Goal: Task Accomplishment & Management: Use online tool/utility

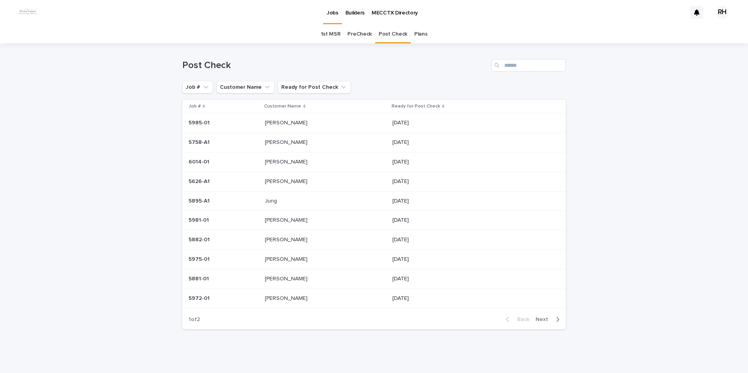
scroll to position [2, 0]
click at [276, 140] on p "[PERSON_NAME]" at bounding box center [287, 140] width 44 height 8
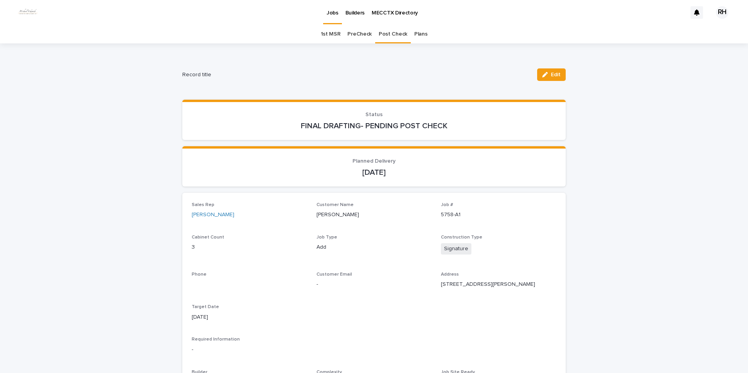
drag, startPoint x: 545, startPoint y: 76, endPoint x: 540, endPoint y: 91, distance: 16.0
click at [545, 76] on icon "button" at bounding box center [545, 74] width 5 height 5
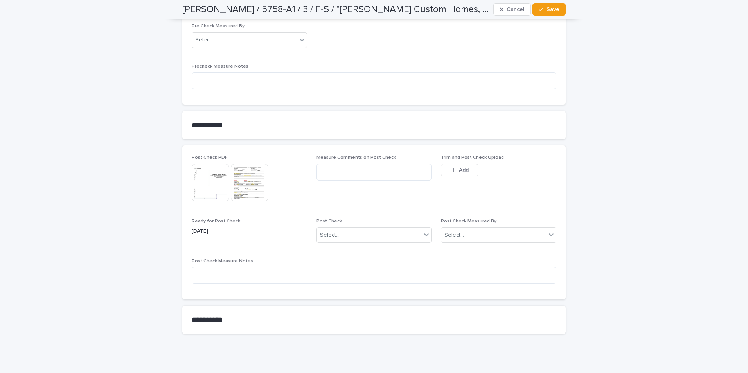
scroll to position [685, 0]
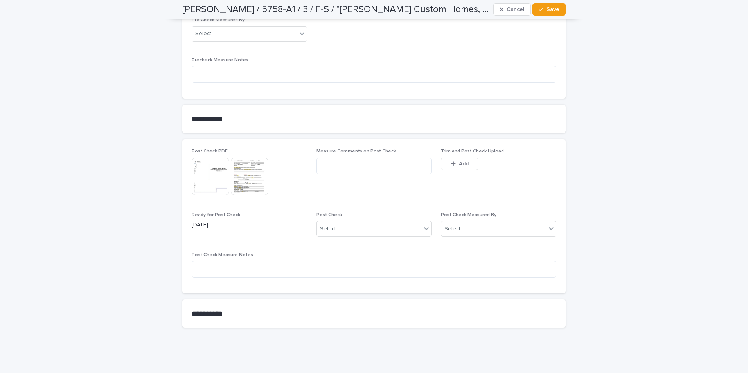
click at [462, 161] on span "Add" at bounding box center [464, 163] width 10 height 5
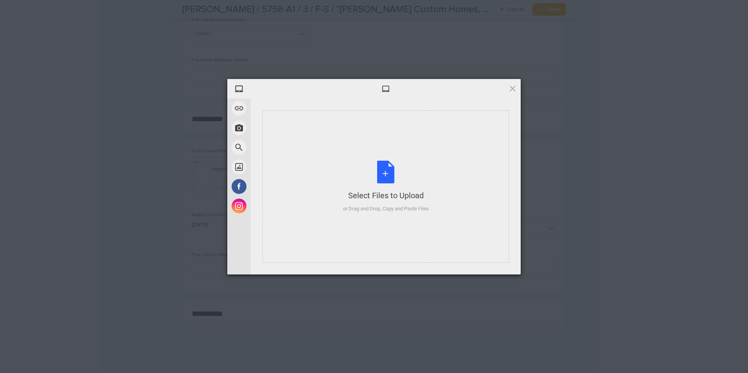
click at [382, 198] on div "Select Files to Upload" at bounding box center [386, 195] width 86 height 11
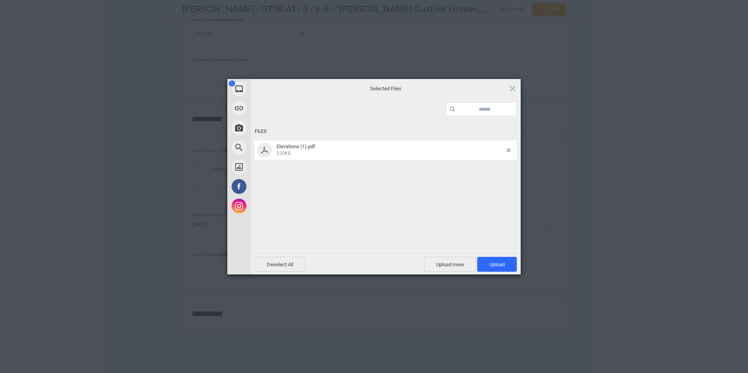
click at [499, 269] on span "Upload 1" at bounding box center [498, 264] width 40 height 15
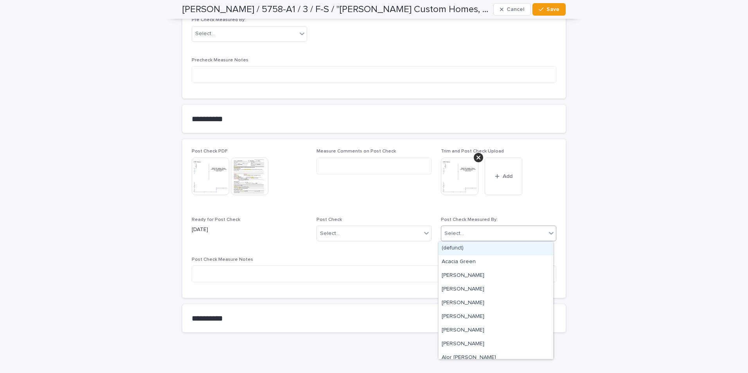
click at [482, 234] on div "Select..." at bounding box center [494, 233] width 105 height 13
type input "***"
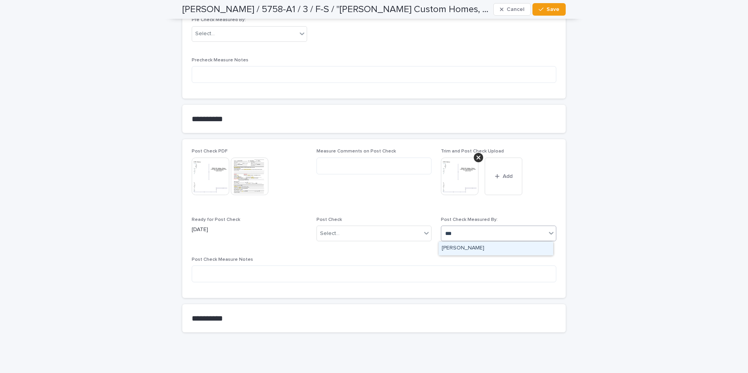
click at [471, 245] on div "[PERSON_NAME]" at bounding box center [496, 249] width 115 height 14
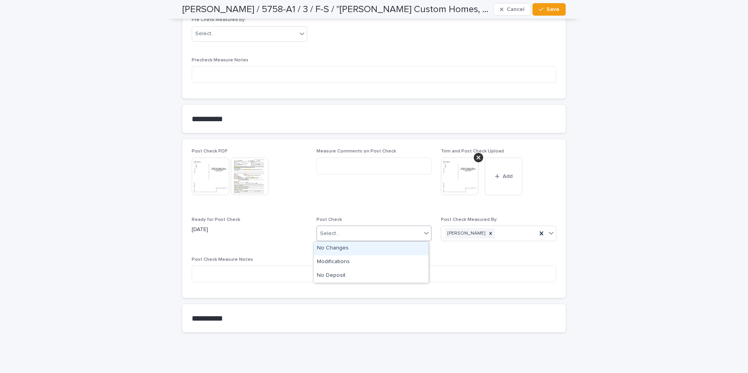
click at [381, 236] on div "Select..." at bounding box center [369, 233] width 105 height 13
click at [346, 260] on div "Modifications" at bounding box center [371, 263] width 115 height 14
click at [551, 9] on span "Save" at bounding box center [553, 9] width 13 height 5
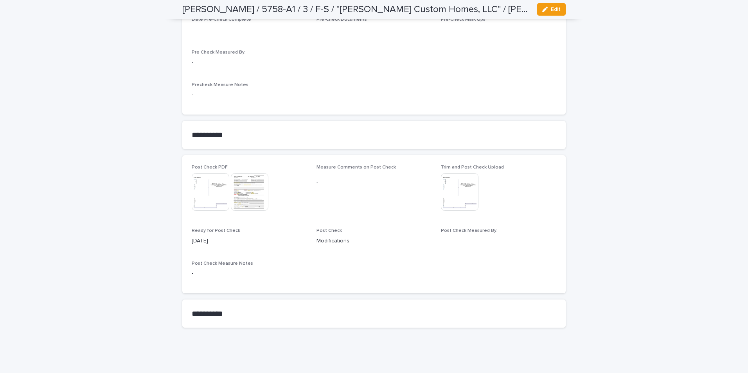
scroll to position [616, 0]
